Goal: Task Accomplishment & Management: Manage account settings

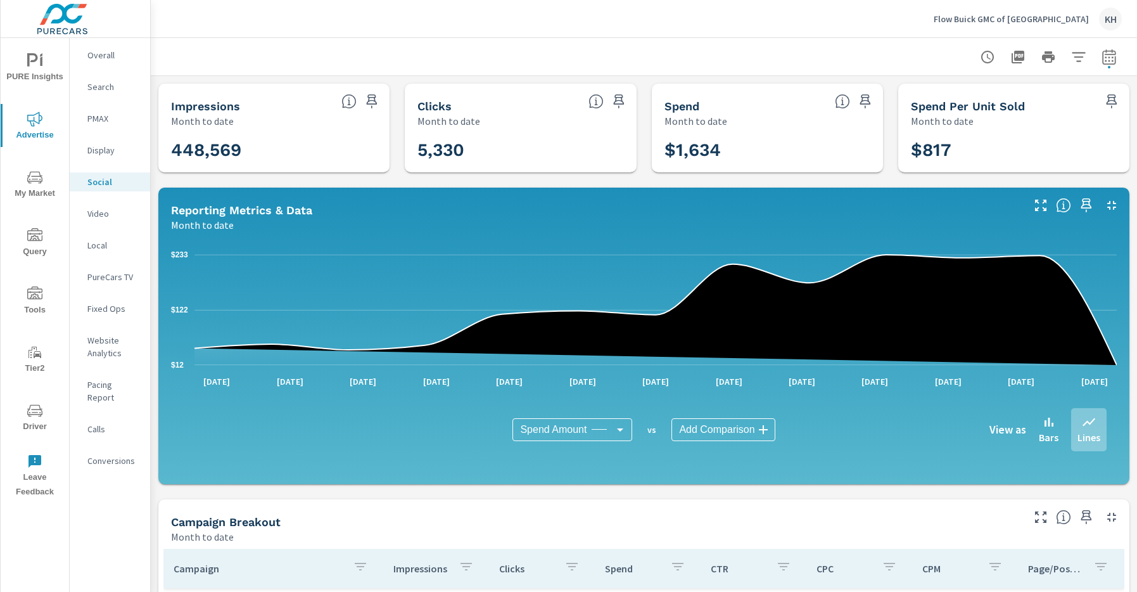
scroll to position [315, 0]
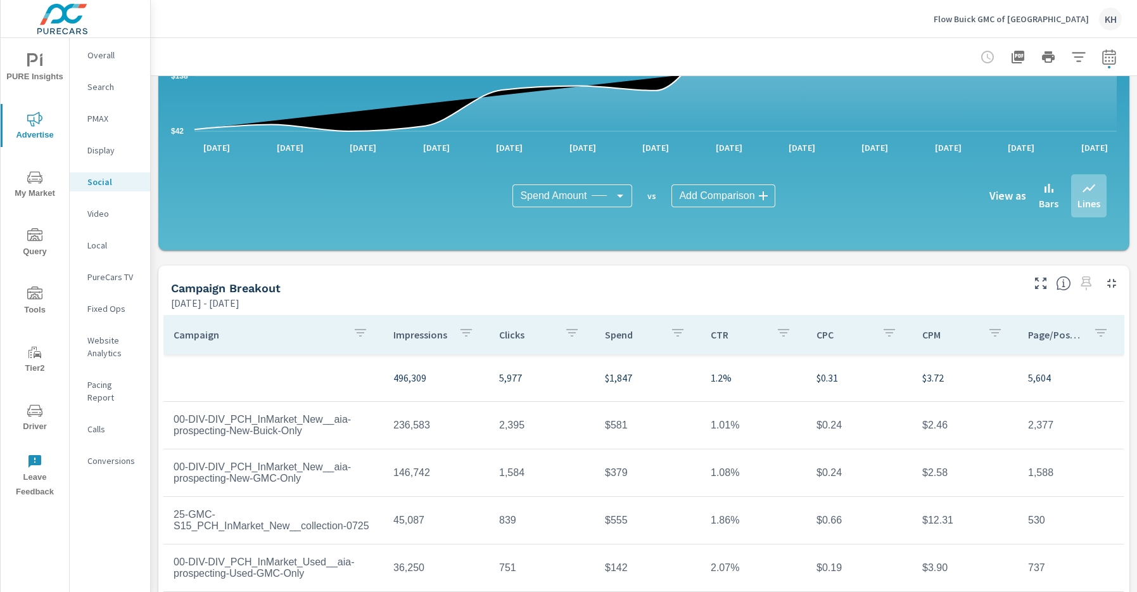
scroll to position [315, 0]
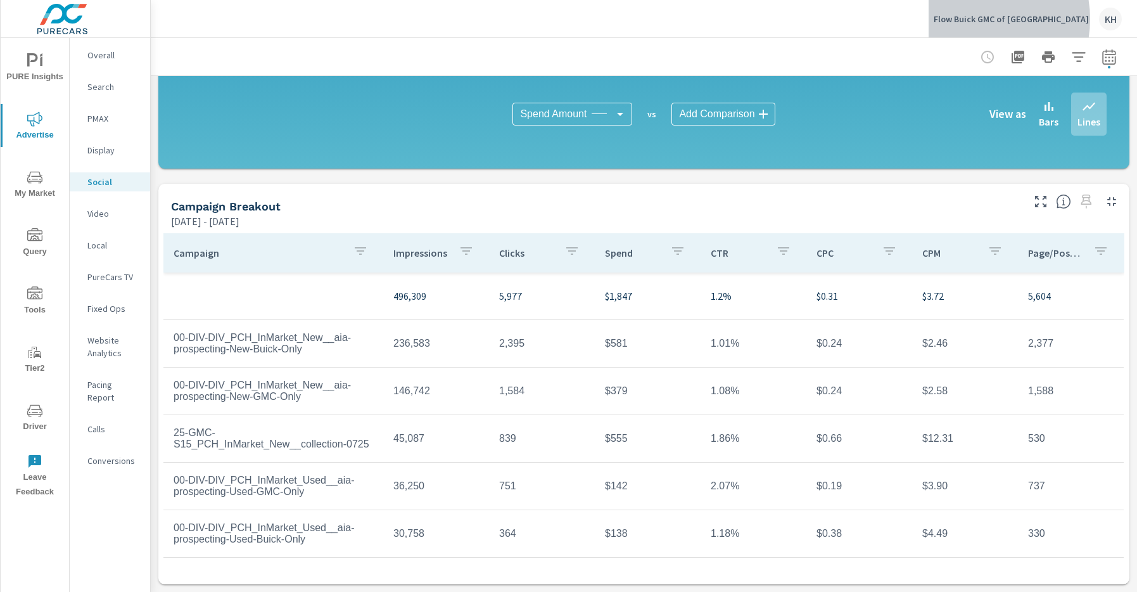
click at [1013, 19] on p "Flow Buick GMC of [GEOGRAPHIC_DATA]" at bounding box center [1011, 18] width 155 height 11
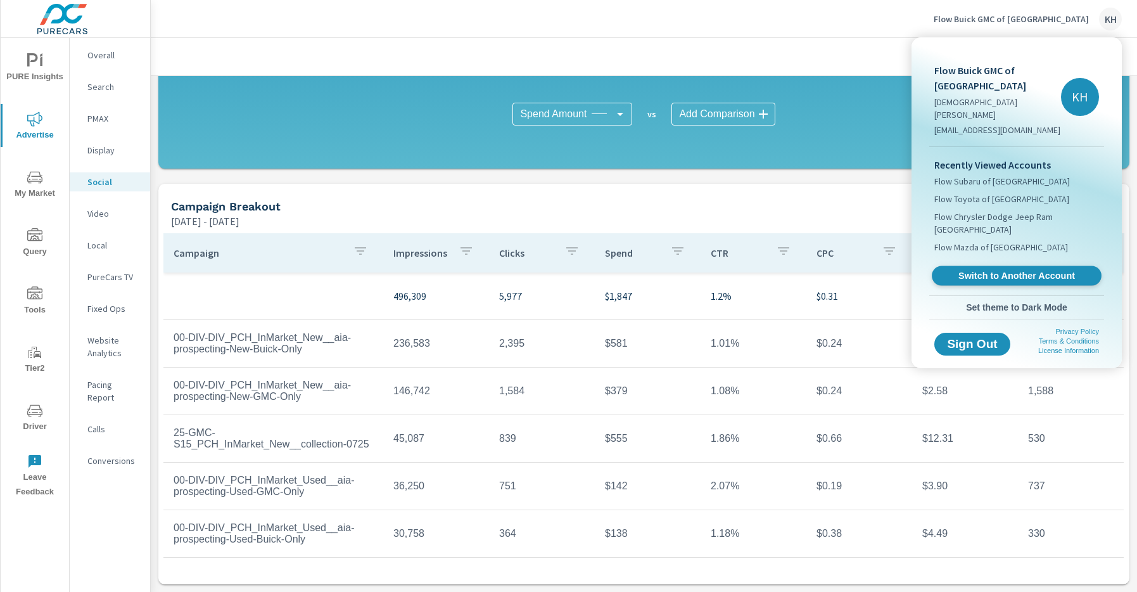
click at [1022, 270] on span "Switch to Another Account" at bounding box center [1016, 276] width 155 height 12
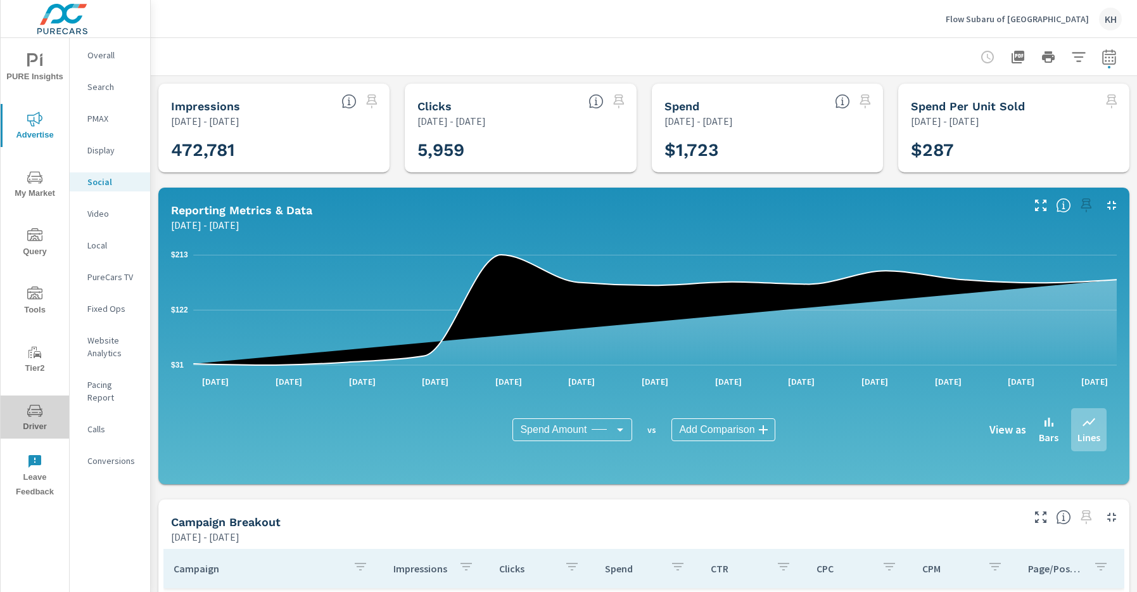
click at [49, 417] on span "Driver" at bounding box center [34, 418] width 61 height 31
